Goal: Task Accomplishment & Management: Manage account settings

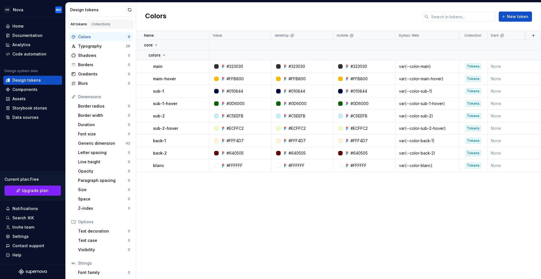
click at [215, 198] on div "Name Value desktop mobile Syntax: Web Collection Dark Token set Description Las…" at bounding box center [338, 155] width 405 height 248
click at [33, 92] on div "Components" at bounding box center [24, 90] width 25 height 6
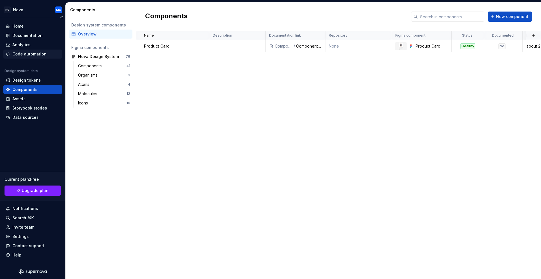
click at [26, 56] on div "Code automation" at bounding box center [29, 54] width 34 height 6
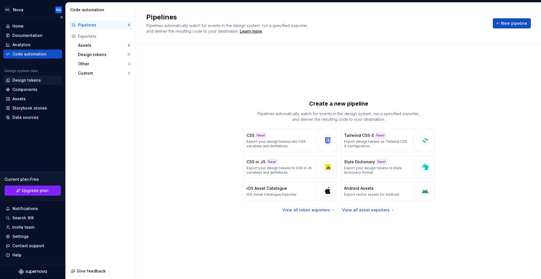
click at [27, 82] on div "Design tokens" at bounding box center [26, 80] width 28 height 6
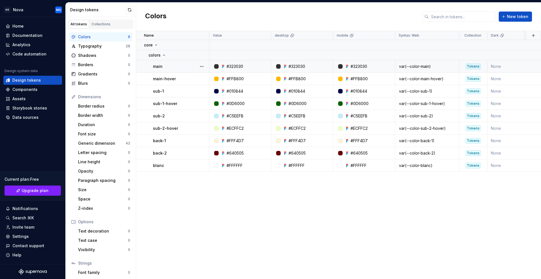
click at [502, 66] on td "None" at bounding box center [518, 66] width 62 height 12
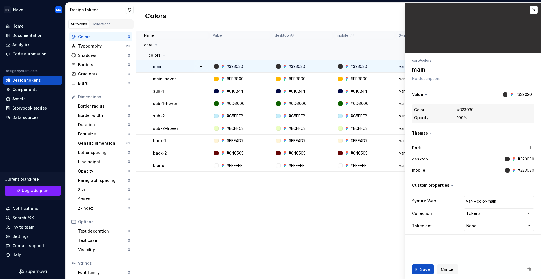
type textarea "*"
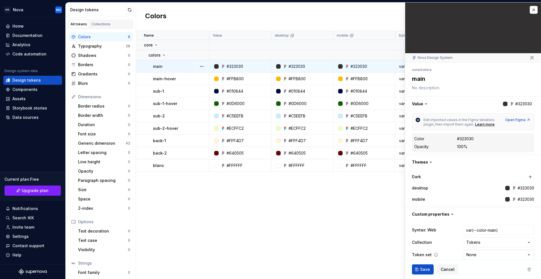
click at [468, 253] on html "HO Nova MG Home Documentation Analytics Code automation Design system data Desi…" at bounding box center [270, 139] width 541 height 279
select select "**********"
click at [425, 271] on span "Save" at bounding box center [425, 270] width 10 height 6
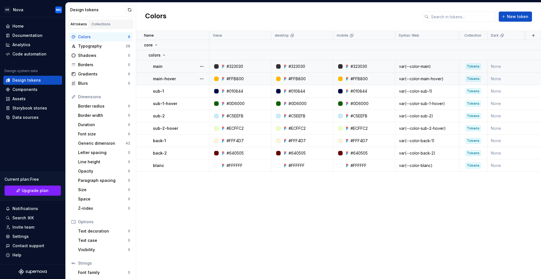
click at [502, 83] on td "None" at bounding box center [518, 79] width 62 height 12
type textarea "*"
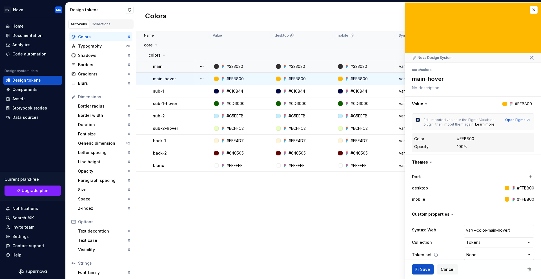
click at [487, 255] on html "HO Nova MG Home Documentation Analytics Code automation Design system data Desi…" at bounding box center [270, 139] width 541 height 279
select select "**********"
click at [424, 268] on span "Save" at bounding box center [425, 270] width 10 height 6
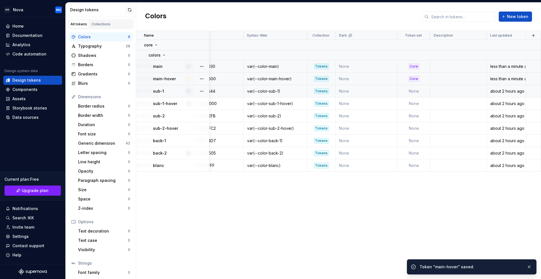
scroll to position [0, 152]
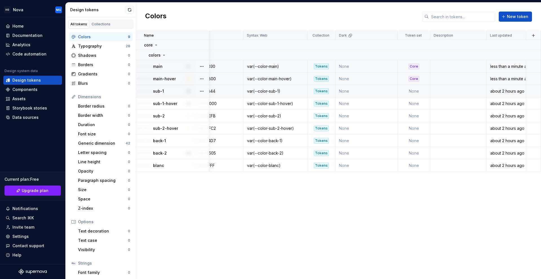
click at [418, 90] on td "None" at bounding box center [414, 91] width 33 height 12
type textarea "*"
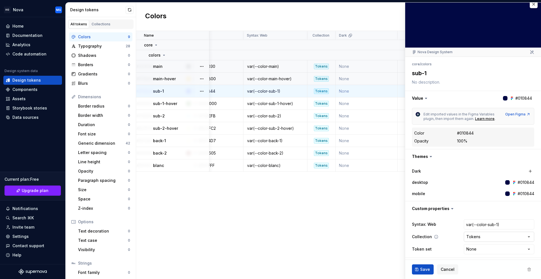
scroll to position [7, 0]
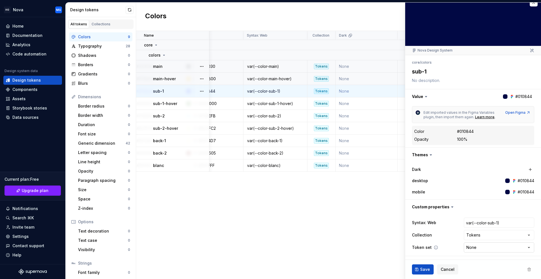
click at [470, 245] on html "HO Nova MG Home Documentation Analytics Code automation Design system data Desi…" at bounding box center [270, 139] width 541 height 279
select select "**********"
click at [422, 270] on span "Save" at bounding box center [425, 270] width 10 height 6
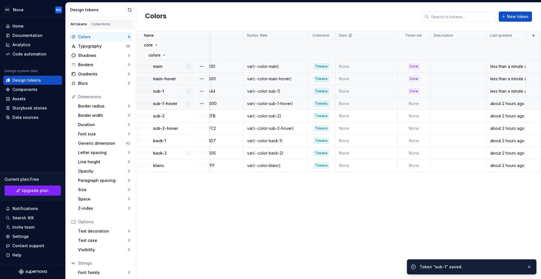
click at [416, 105] on td "None" at bounding box center [414, 103] width 33 height 12
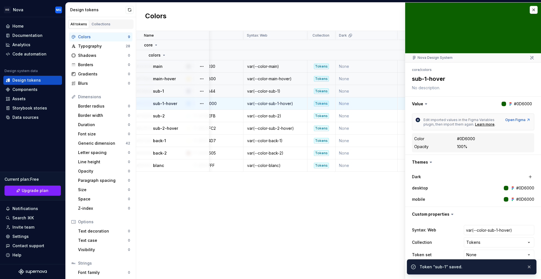
scroll to position [7, 0]
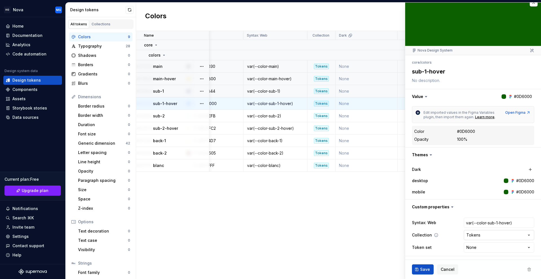
type textarea "*"
click at [471, 247] on html "HO Nova MG Home Documentation Analytics Code automation Design system data Desi…" at bounding box center [270, 139] width 541 height 279
select select "**********"
click at [426, 269] on span "Save" at bounding box center [425, 270] width 10 height 6
click at [383, 210] on div "Name Value desktop mobile Syntax: Web Collection Dark Token set Description Las…" at bounding box center [338, 155] width 405 height 248
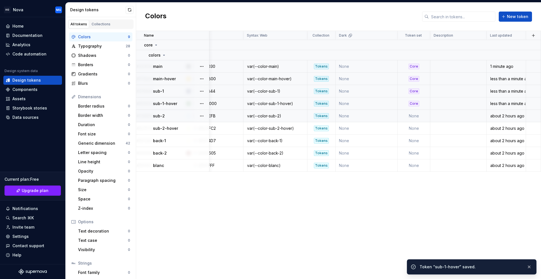
click at [422, 118] on td "None" at bounding box center [414, 116] width 33 height 12
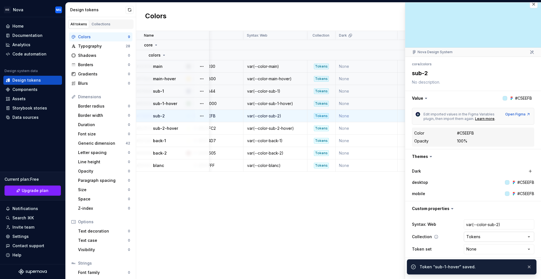
scroll to position [7, 0]
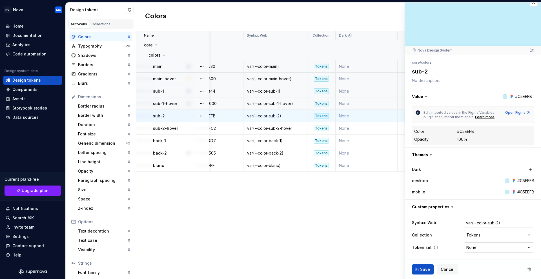
click at [474, 247] on html "HO Nova MG Home Documentation Analytics Code automation Design system data Desi…" at bounding box center [270, 139] width 541 height 279
type textarea "*"
select select "**********"
click at [425, 270] on span "Save" at bounding box center [425, 270] width 10 height 6
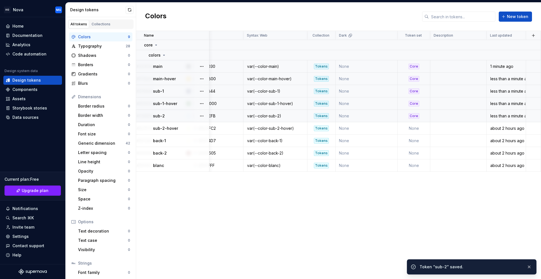
click at [398, 188] on div "Name Value desktop mobile Syntax: Web Collection Dark Token set Description Las…" at bounding box center [338, 155] width 405 height 248
click at [415, 130] on td "None" at bounding box center [414, 128] width 33 height 12
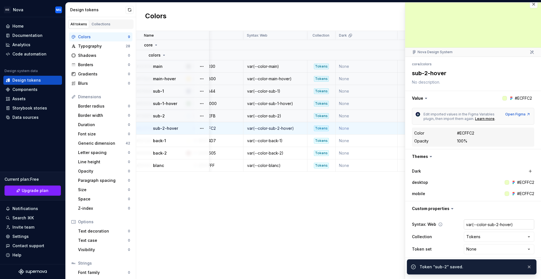
scroll to position [7, 0]
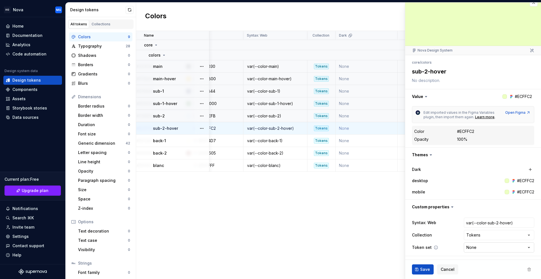
type textarea "*"
click at [469, 245] on html "HO Nova MG Home Documentation Analytics Code automation Design system data Desi…" at bounding box center [270, 139] width 541 height 279
select select "**********"
click at [422, 269] on span "Save" at bounding box center [425, 270] width 10 height 6
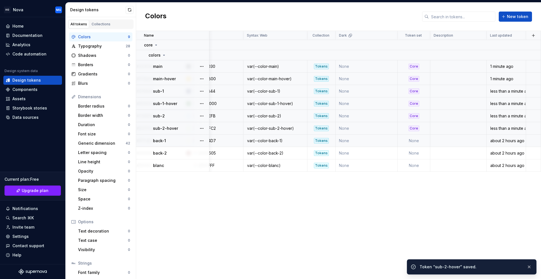
click at [413, 141] on td "None" at bounding box center [414, 141] width 33 height 12
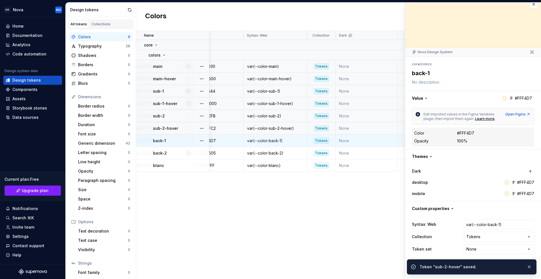
scroll to position [7, 0]
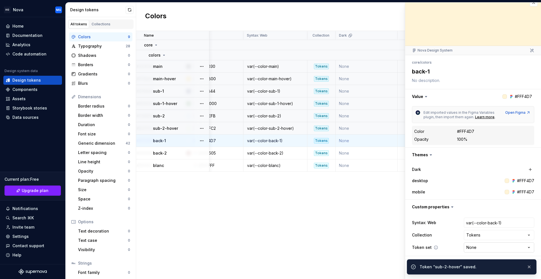
click at [461, 245] on html "HO Nova MG Home Documentation Analytics Code automation Design system data Desi…" at bounding box center [270, 139] width 541 height 279
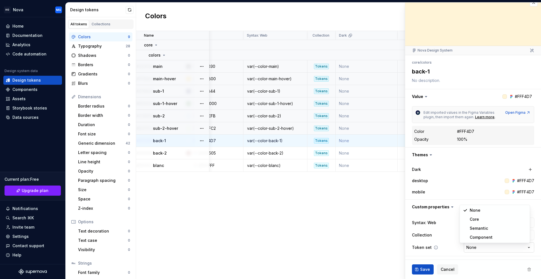
type textarea "*"
select select "**********"
click at [426, 266] on button "Save" at bounding box center [423, 270] width 22 height 10
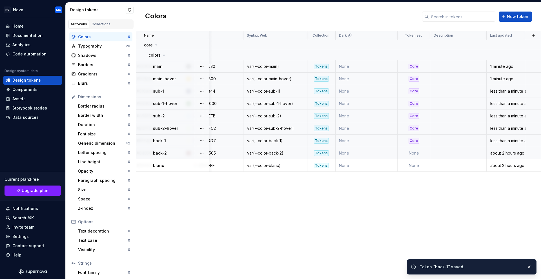
click at [417, 152] on td "None" at bounding box center [414, 153] width 33 height 12
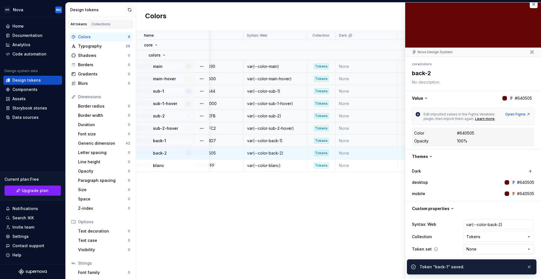
scroll to position [7, 0]
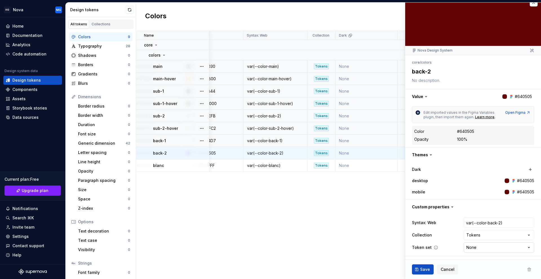
type textarea "*"
click at [471, 248] on html "HO Nova MG Home Documentation Analytics Code automation Design system data Desi…" at bounding box center [270, 139] width 541 height 279
select select "**********"
click at [427, 269] on span "Save" at bounding box center [425, 270] width 10 height 6
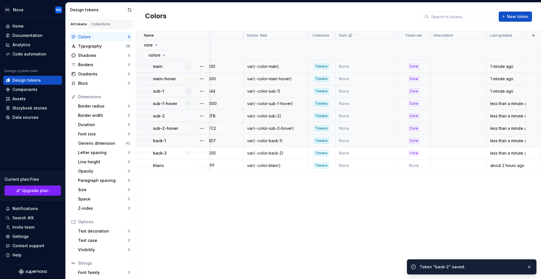
click at [396, 221] on div "Name Value desktop mobile Syntax: Web Collection Dark Token set Description Las…" at bounding box center [338, 155] width 405 height 248
click at [420, 166] on td "None" at bounding box center [414, 165] width 33 height 12
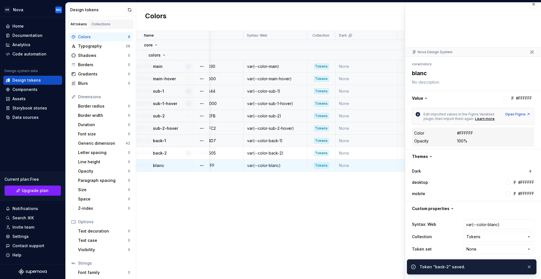
scroll to position [7, 0]
click at [479, 247] on html "HO Nova MG Home Documentation Analytics Code automation Design system data Desi…" at bounding box center [270, 139] width 541 height 279
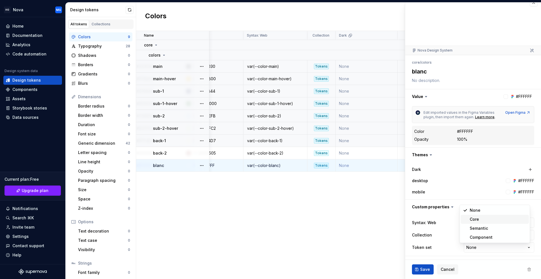
type textarea "*"
select select "**********"
click at [426, 270] on span "Save" at bounding box center [425, 270] width 10 height 6
type textarea "*"
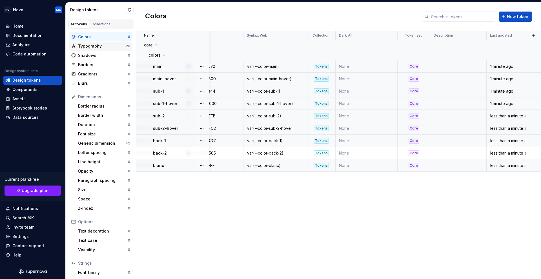
click at [92, 45] on div "Typography" at bounding box center [102, 46] width 48 height 6
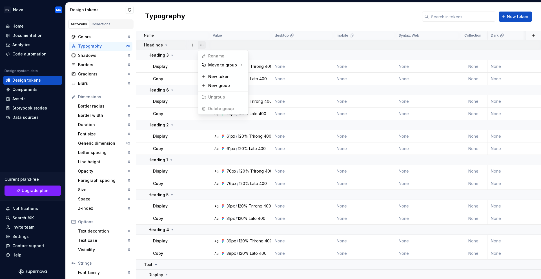
click at [201, 44] on button "button" at bounding box center [202, 45] width 8 height 8
